Goal: Check status: Check status

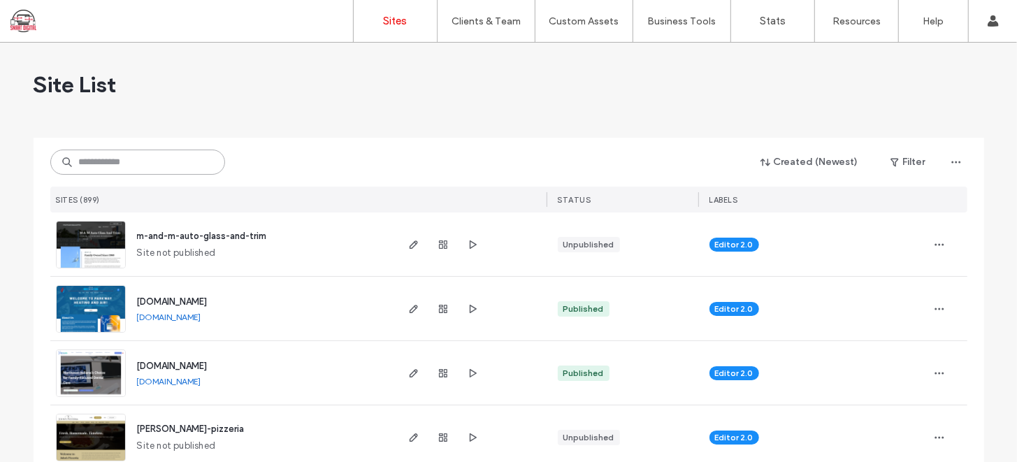
click at [166, 160] on input at bounding box center [137, 162] width 175 height 25
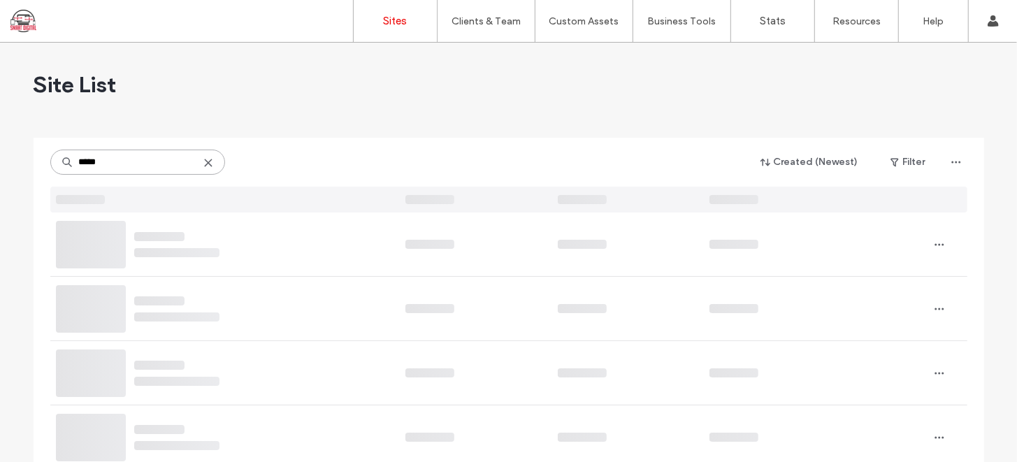
type input "******"
click at [163, 159] on input "******" at bounding box center [137, 162] width 175 height 25
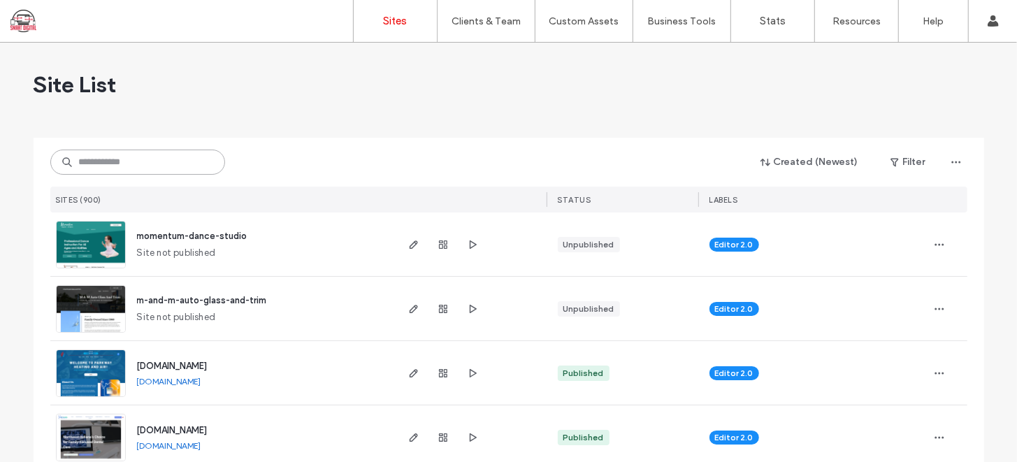
click at [152, 168] on input at bounding box center [137, 162] width 175 height 25
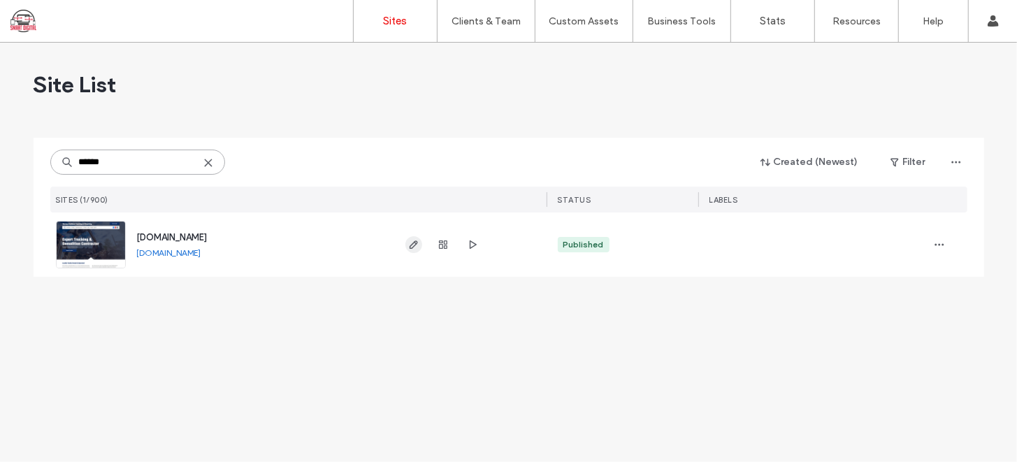
type input "******"
click at [412, 242] on use "button" at bounding box center [413, 244] width 8 height 8
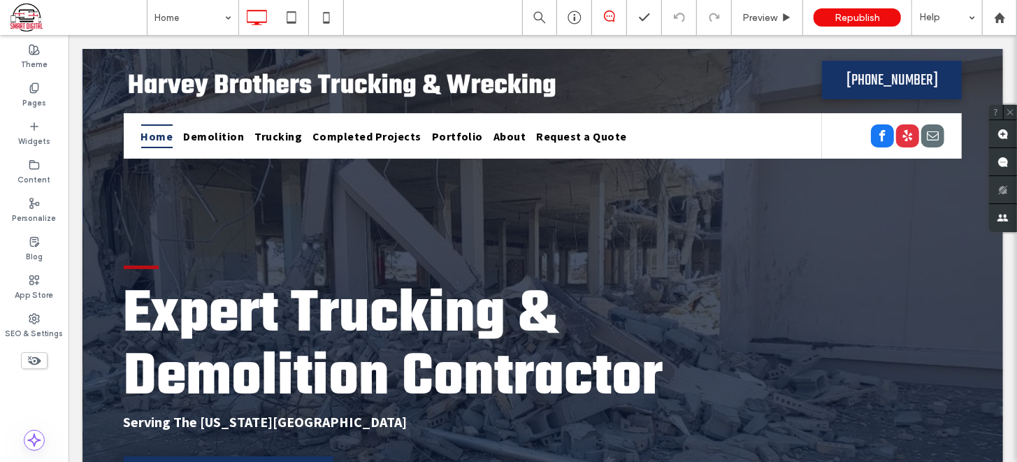
click at [613, 17] on icon at bounding box center [609, 15] width 11 height 11
click at [574, 10] on icon at bounding box center [574, 17] width 14 height 14
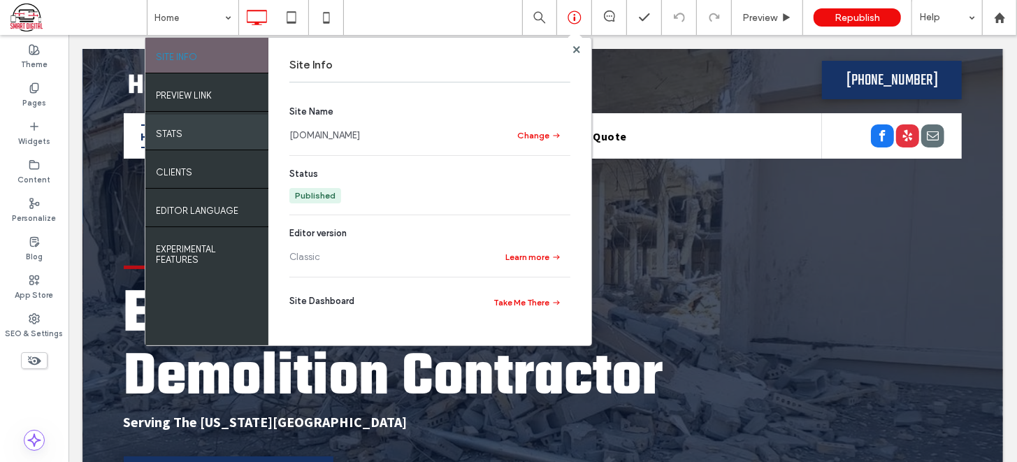
click at [203, 133] on div "STATS" at bounding box center [206, 132] width 123 height 35
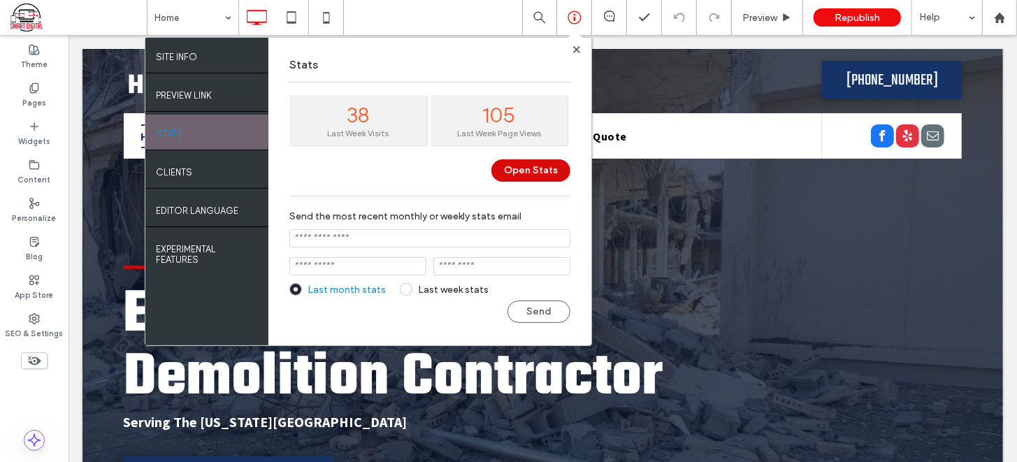
click at [532, 173] on button "Open Stats" at bounding box center [530, 170] width 79 height 22
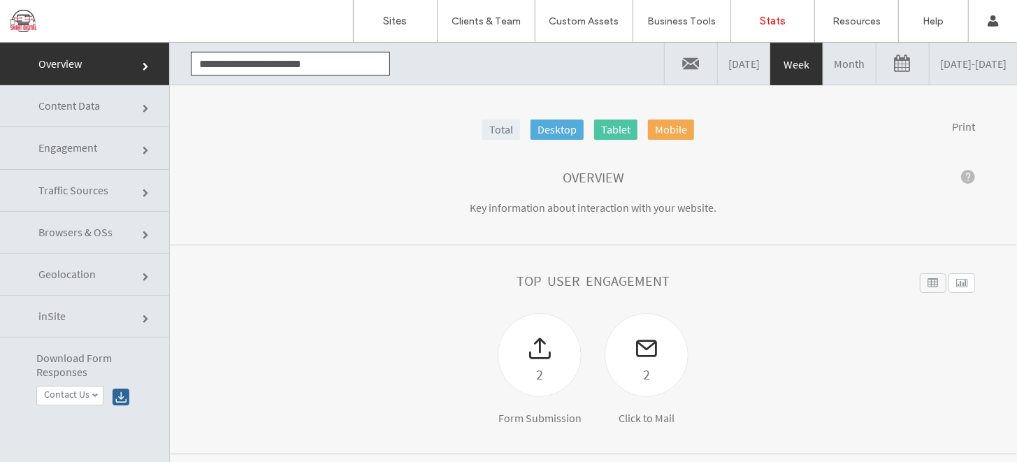
click at [823, 60] on link "Month" at bounding box center [849, 63] width 52 height 42
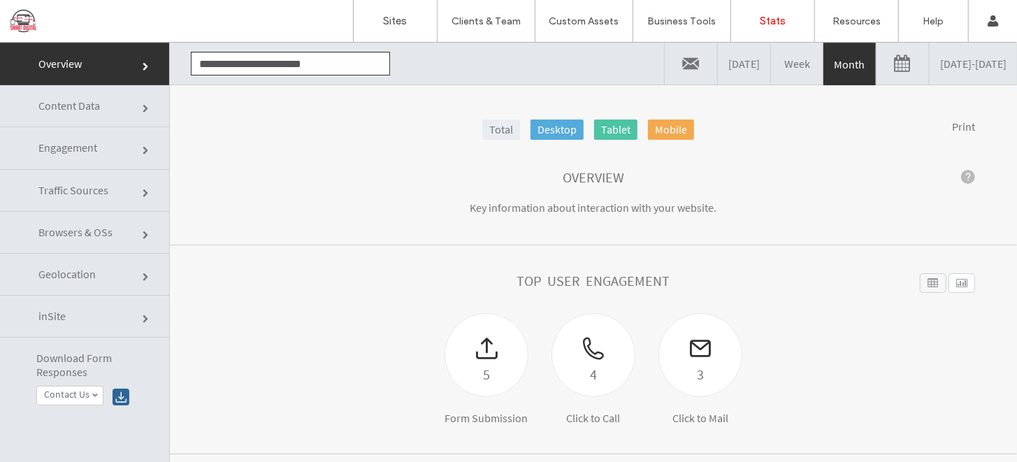
click at [929, 57] on link "09/13/2025 - 10/13/2025" at bounding box center [972, 63] width 87 height 42
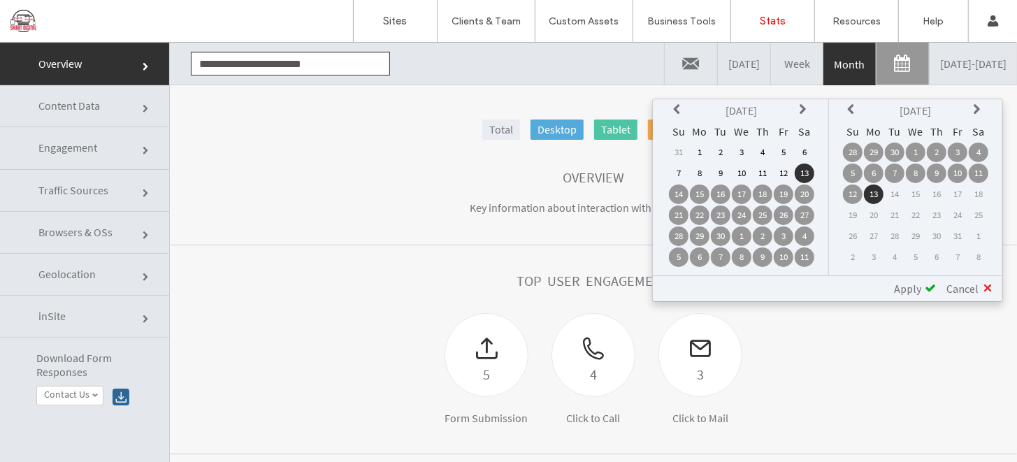
click at [707, 147] on td "1" at bounding box center [700, 152] width 20 height 20
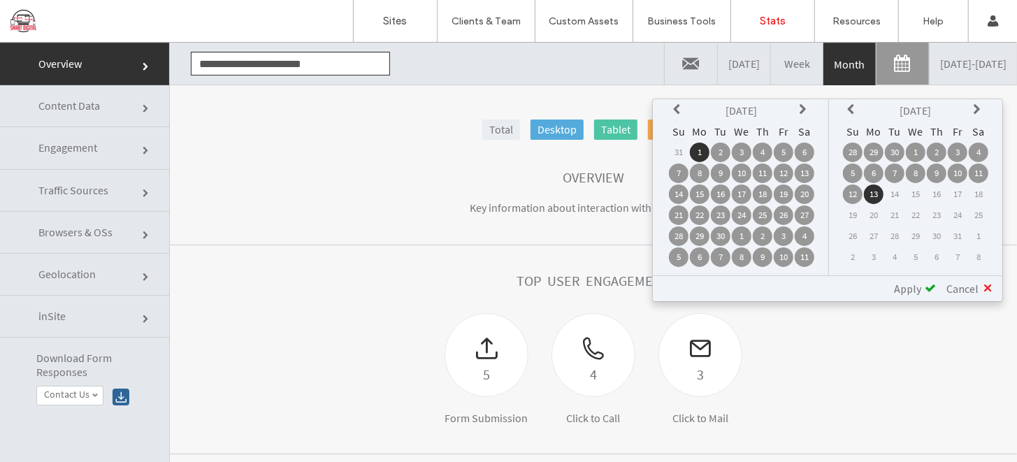
click at [912, 285] on span "Apply" at bounding box center [907, 288] width 27 height 14
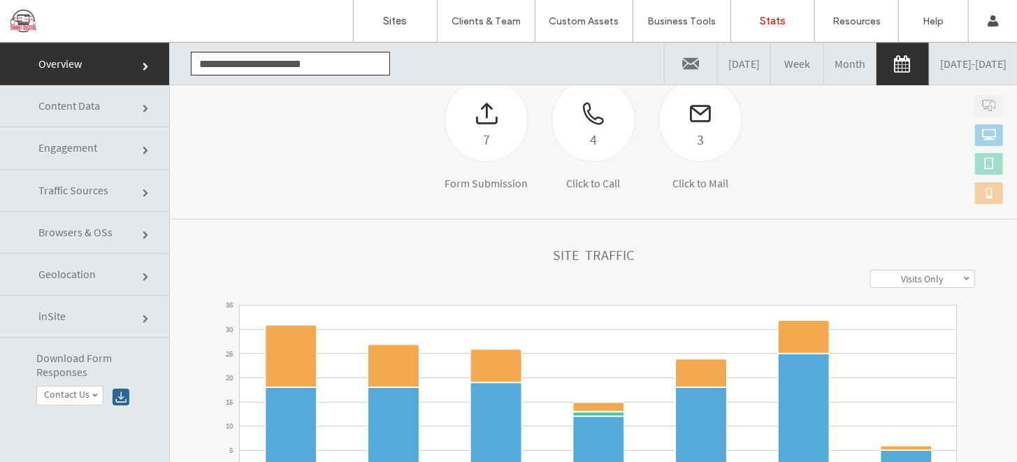
scroll to position [440, 0]
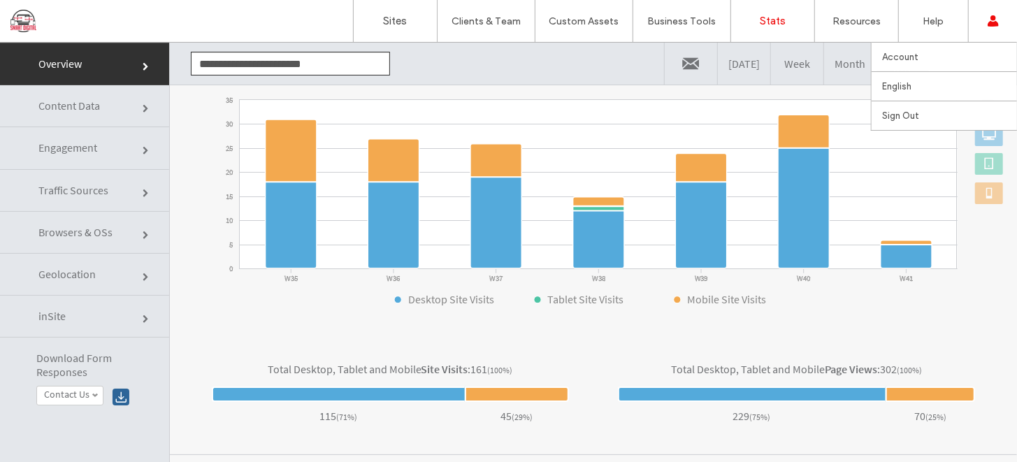
click at [998, 20] on div "Account English Español (España) Português Français Deutsch Türkçe English (UK)…" at bounding box center [992, 21] width 49 height 42
click at [901, 55] on label "Account" at bounding box center [900, 57] width 36 height 10
